Goal: Obtain resource: Download file/media

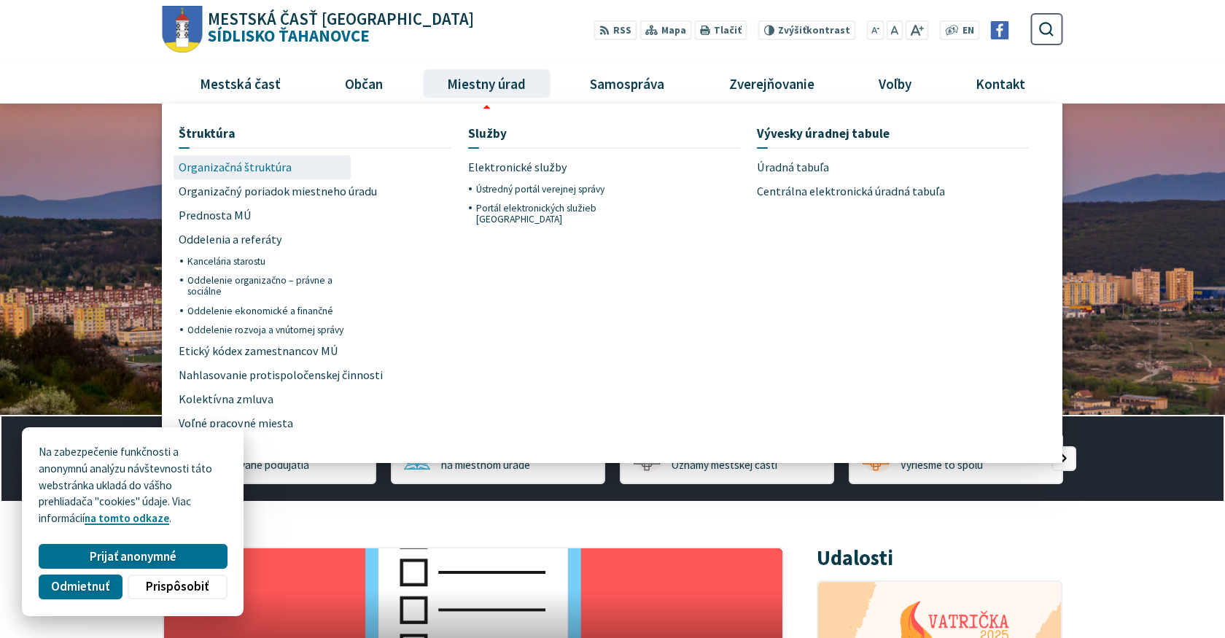
click at [265, 156] on span "Organizačná štruktúra" at bounding box center [235, 167] width 113 height 24
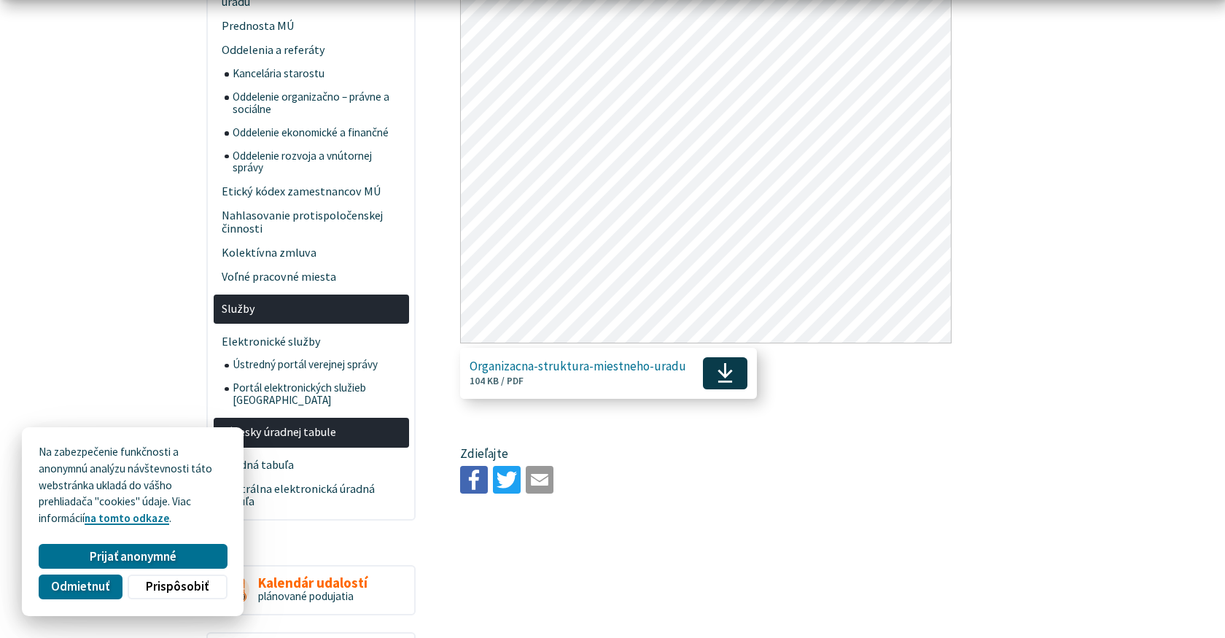
scroll to position [378, 0]
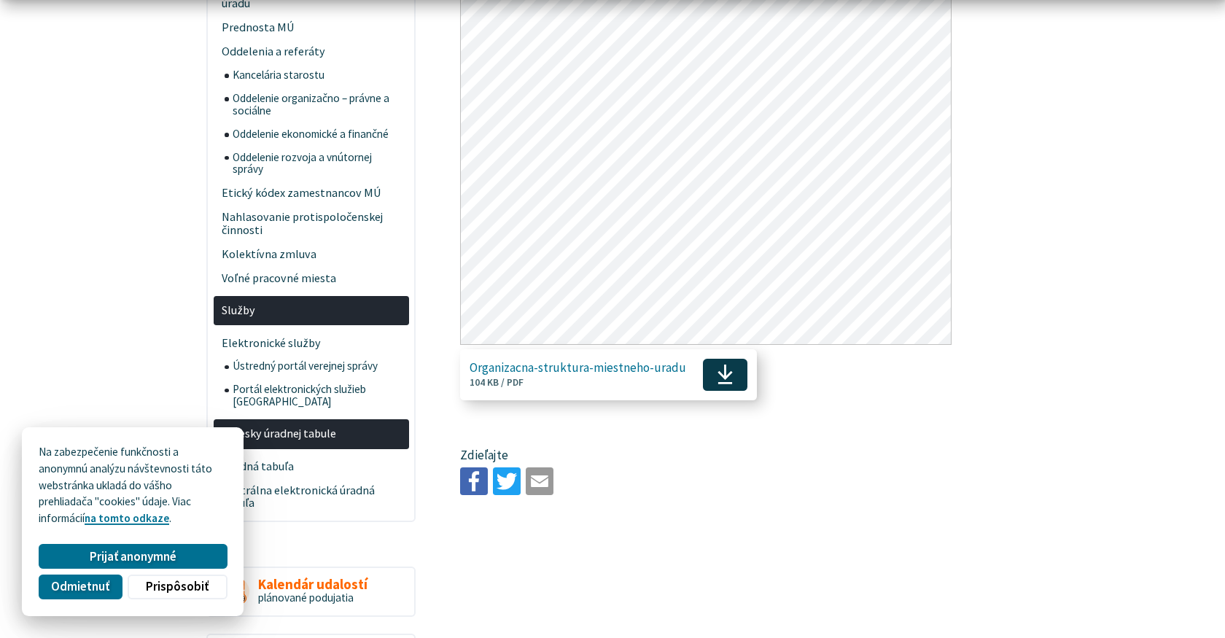
click at [723, 386] on span "Stiahnuť" at bounding box center [725, 375] width 44 height 32
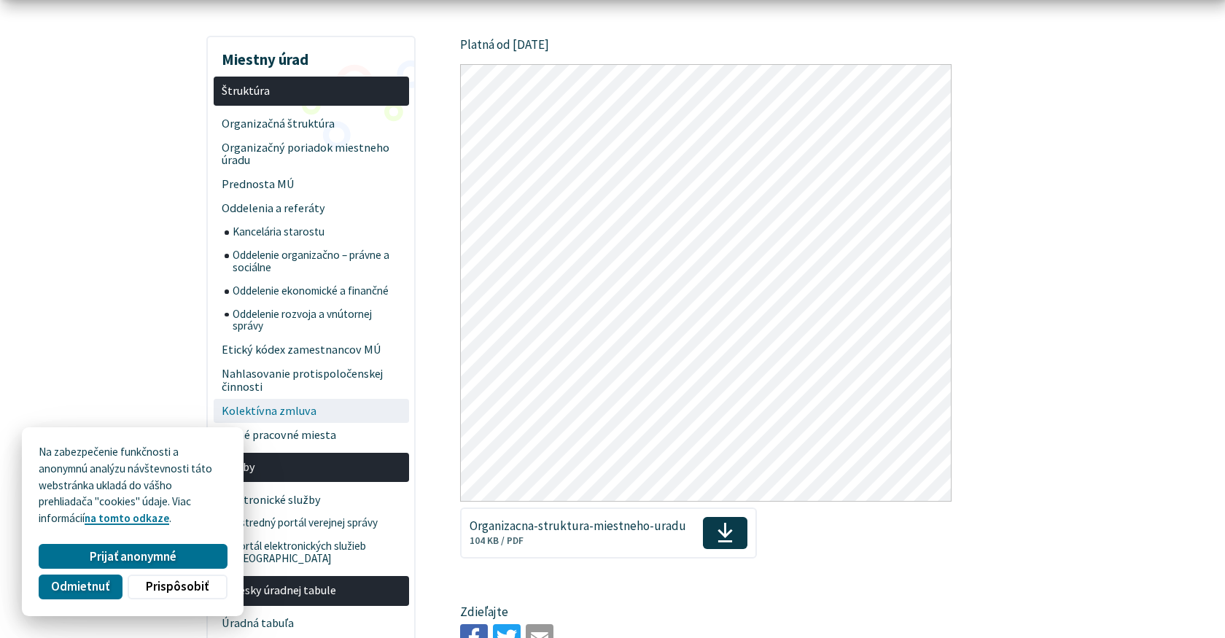
scroll to position [233, 0]
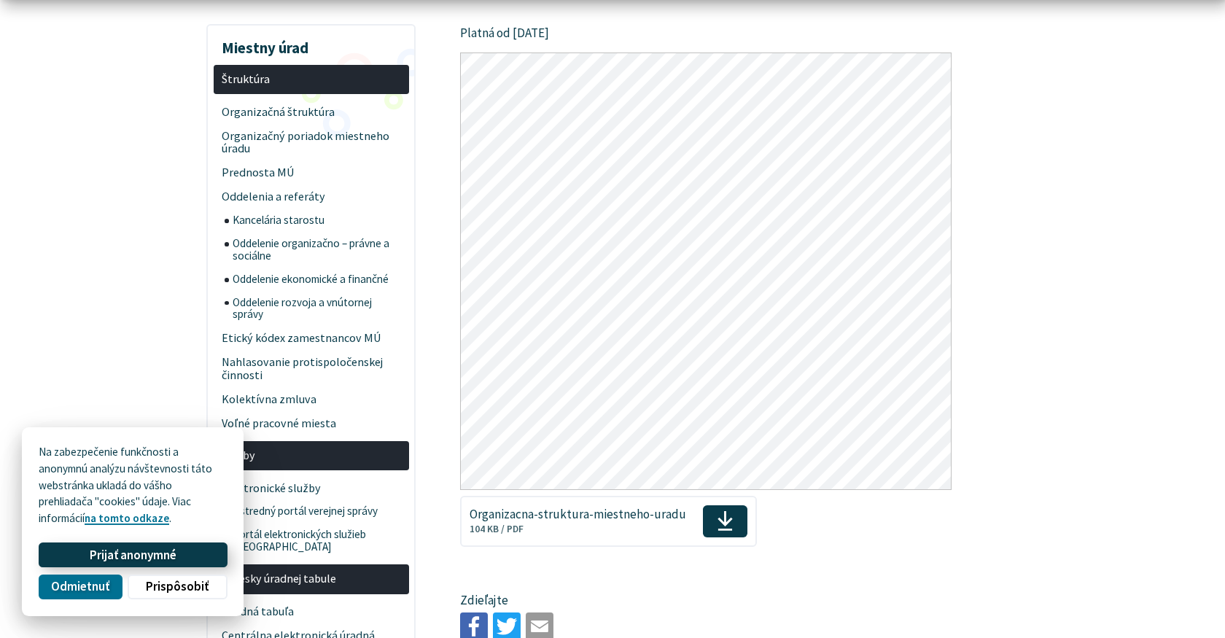
click at [117, 555] on span "Prijať anonymné" at bounding box center [133, 554] width 87 height 15
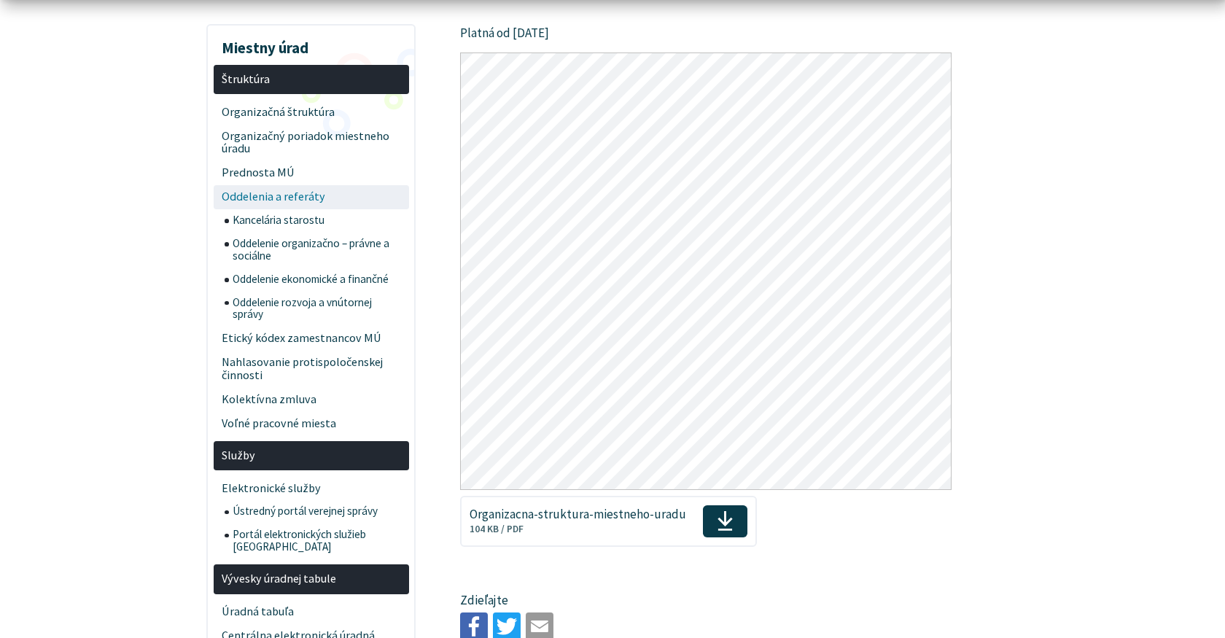
click at [312, 199] on span "Oddelenia a referáty" at bounding box center [311, 197] width 179 height 24
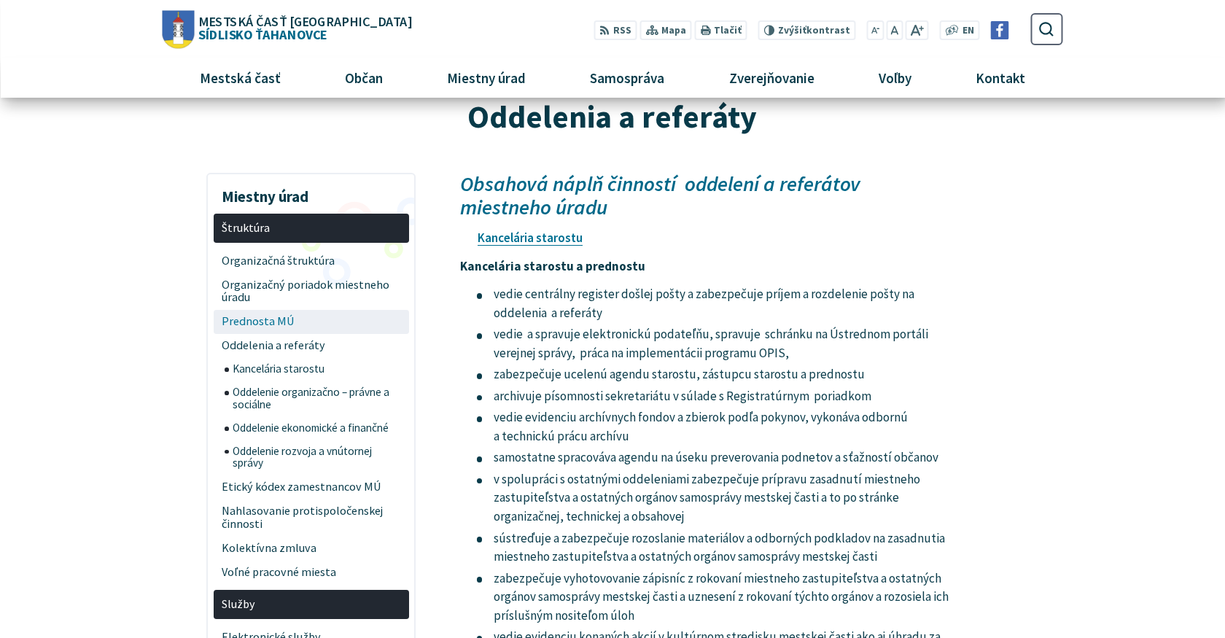
scroll to position [82, 0]
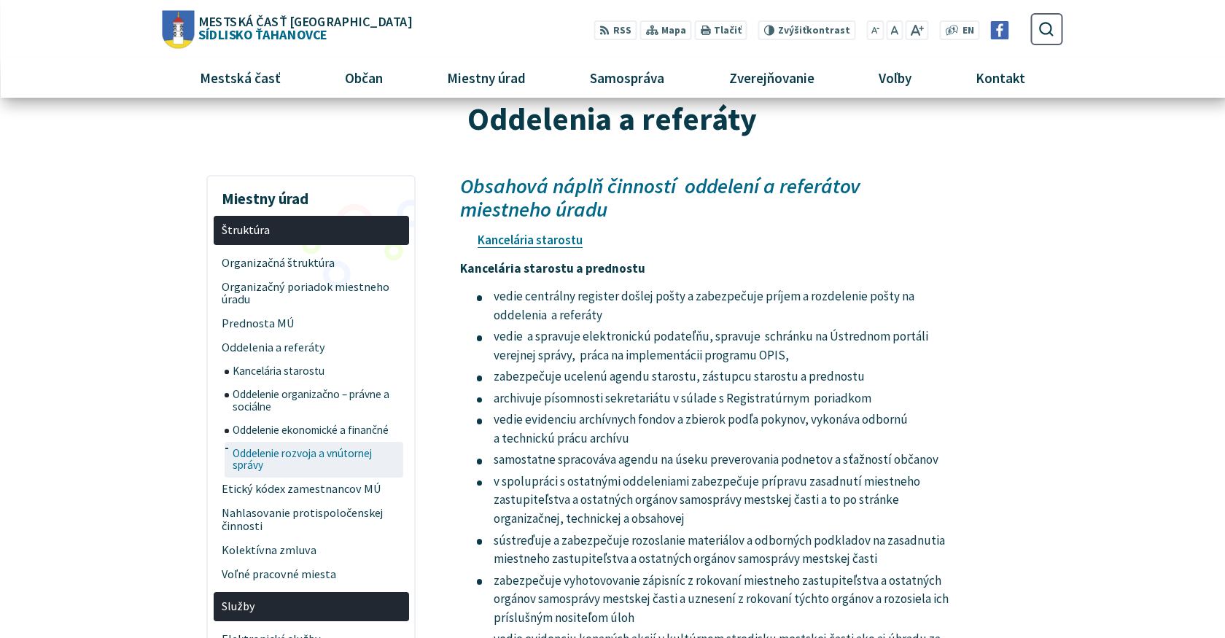
click at [332, 452] on span "Oddelenie rozvoja a vnútornej správy" at bounding box center [317, 460] width 168 height 36
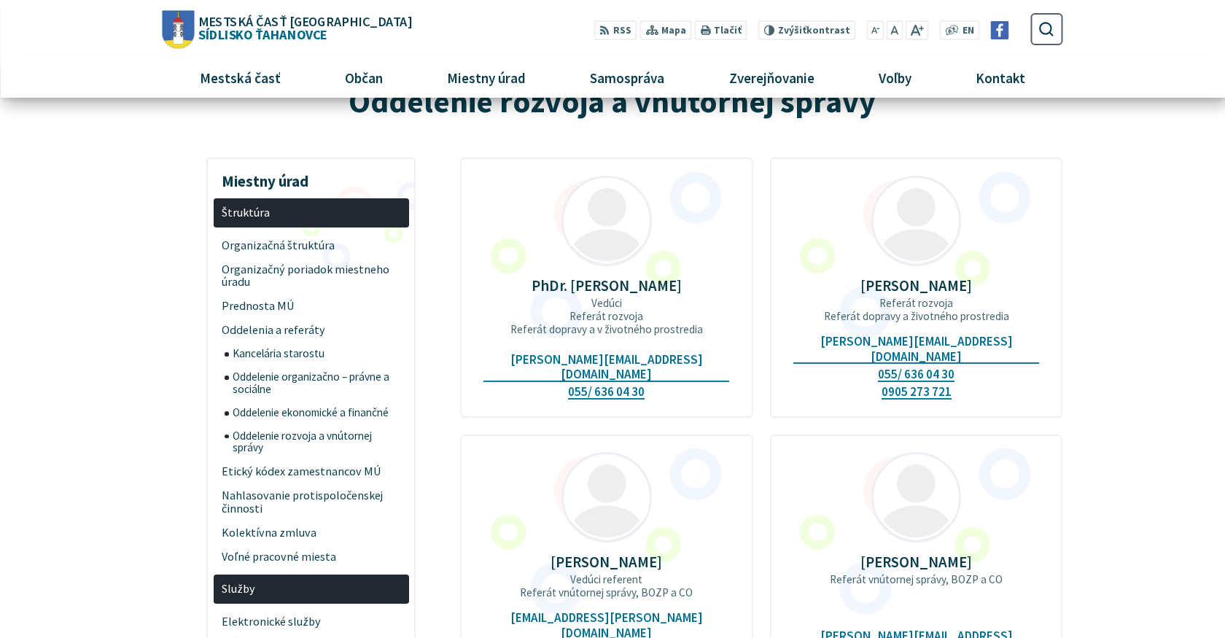
scroll to position [99, 0]
